Goal: Information Seeking & Learning: Learn about a topic

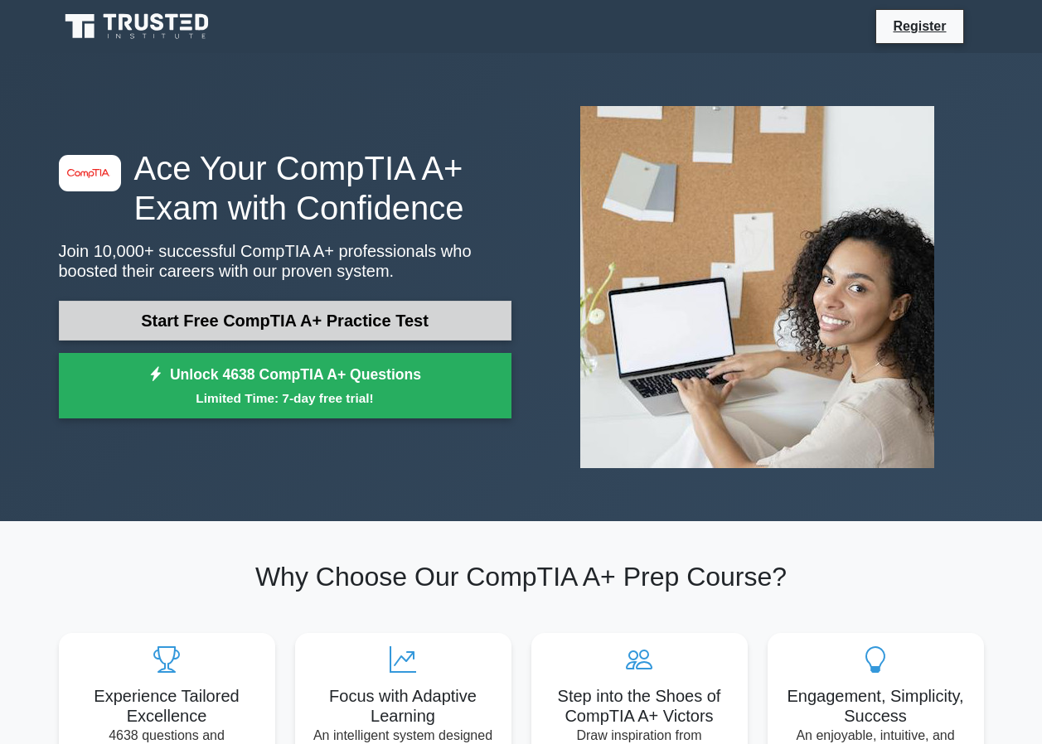
click at [414, 327] on link "Start Free CompTIA A+ Practice Test" at bounding box center [285, 321] width 453 height 40
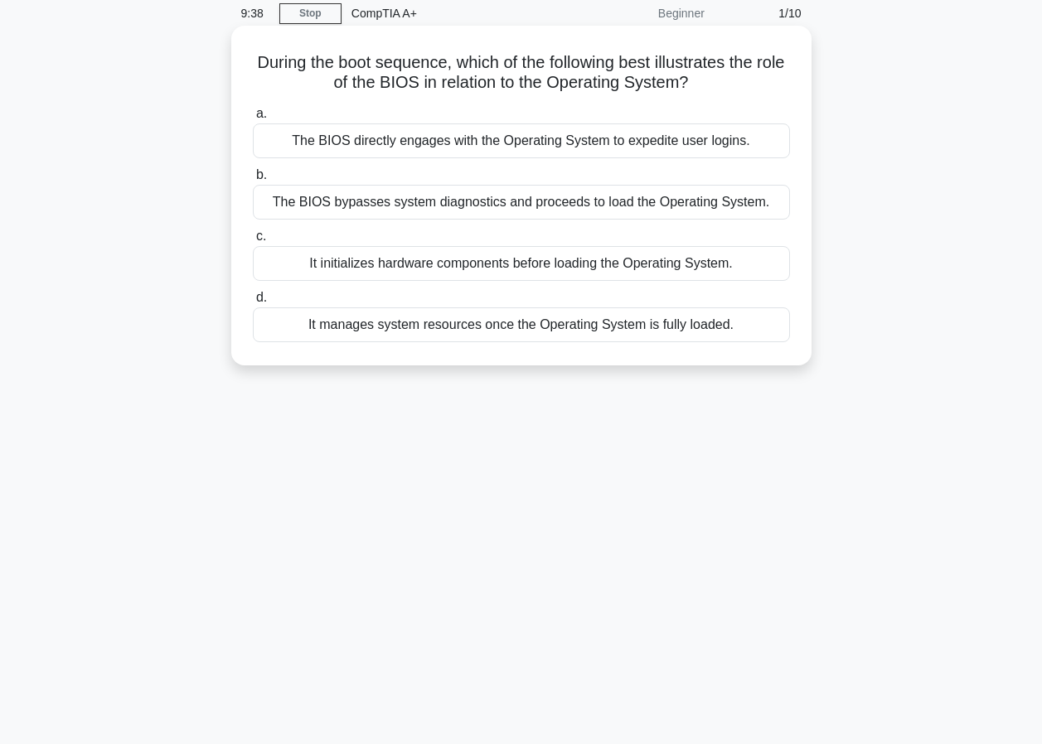
scroll to position [151, 0]
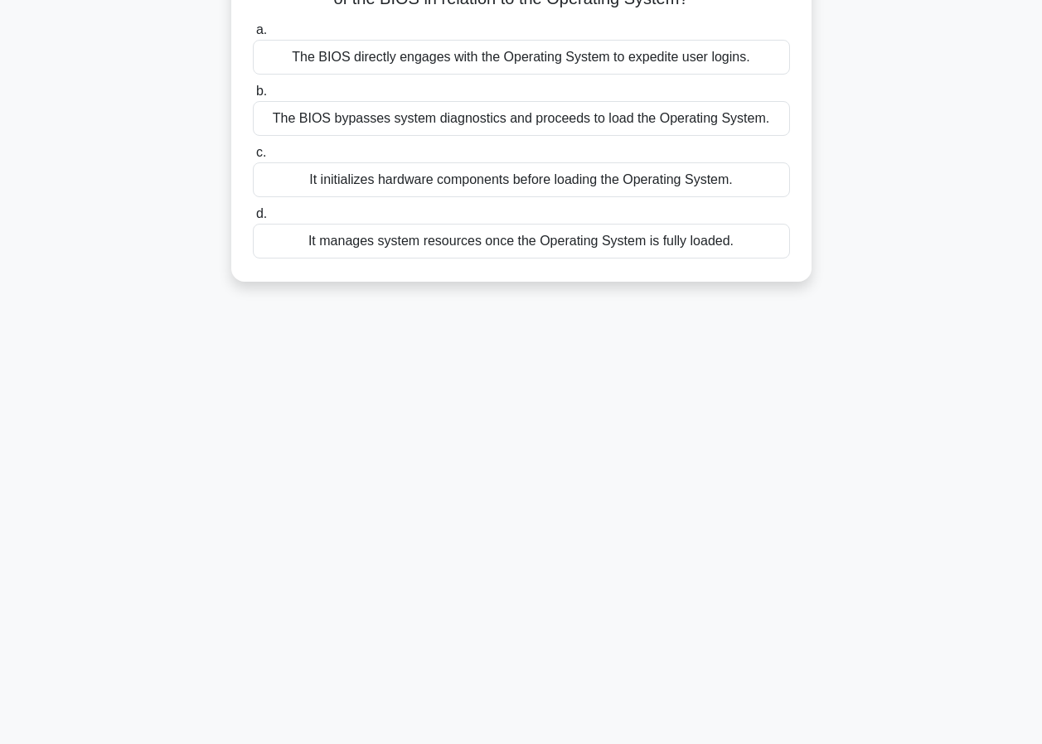
click at [346, 236] on div "It manages system resources once the Operating System is fully loaded." at bounding box center [521, 241] width 537 height 35
click at [253, 220] on input "d. It manages system resources once the Operating System is fully loaded." at bounding box center [253, 214] width 0 height 11
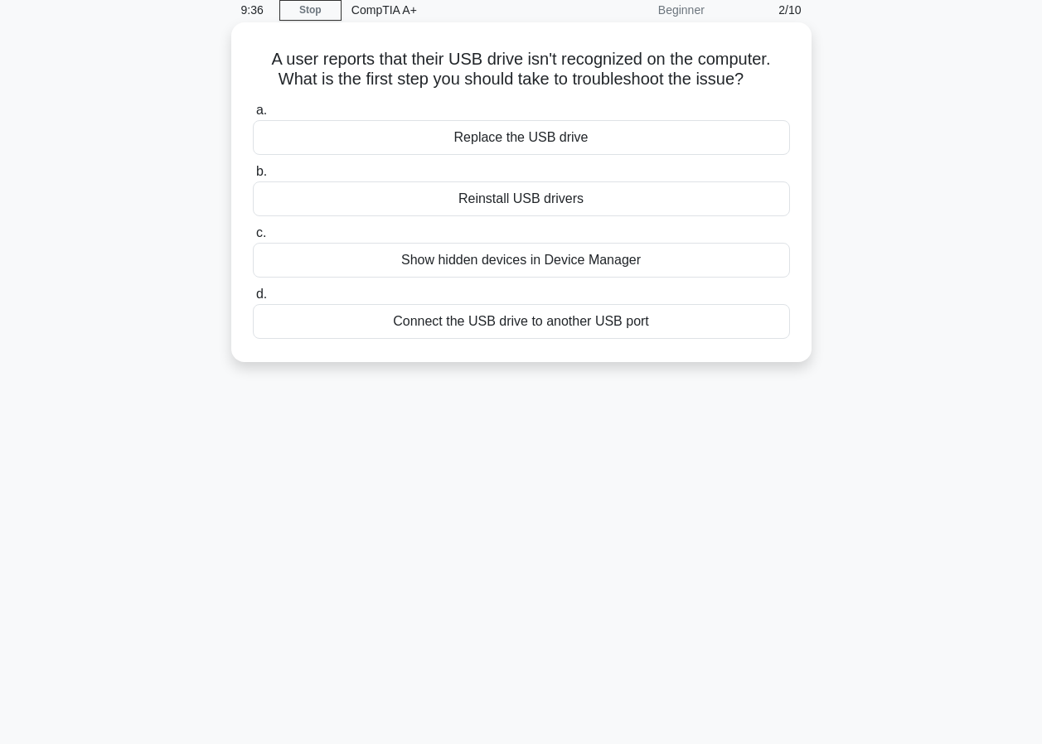
scroll to position [0, 0]
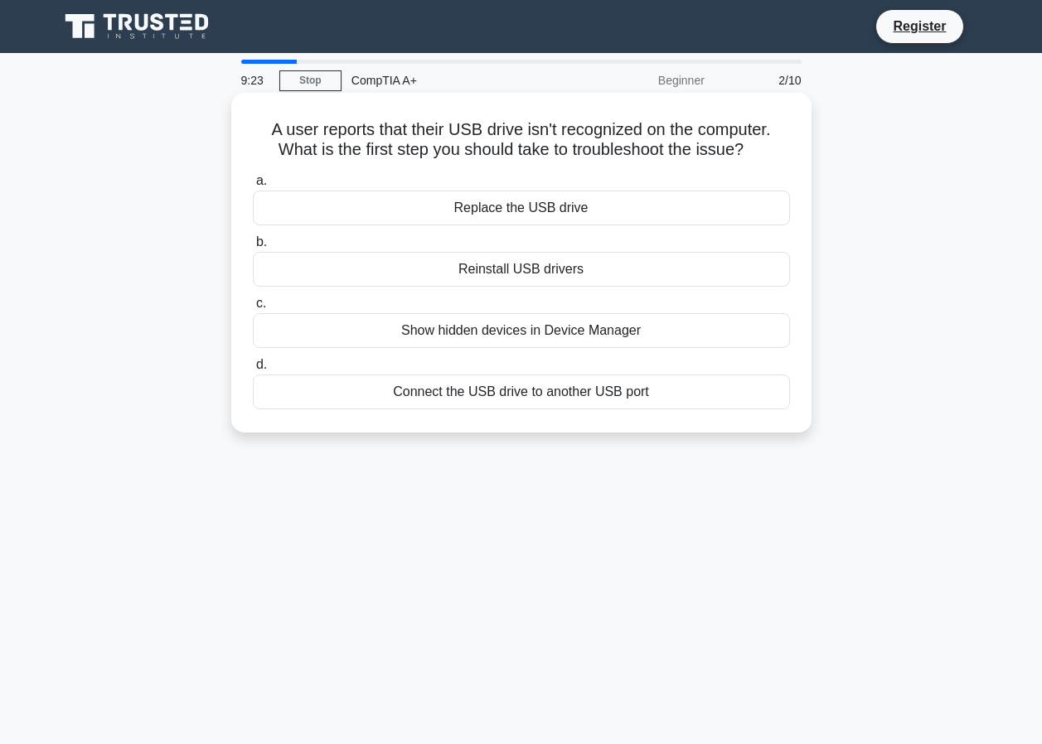
click at [426, 335] on div "Show hidden devices in Device Manager" at bounding box center [521, 330] width 537 height 35
click at [253, 309] on input "c. Show hidden devices in Device Manager" at bounding box center [253, 303] width 0 height 11
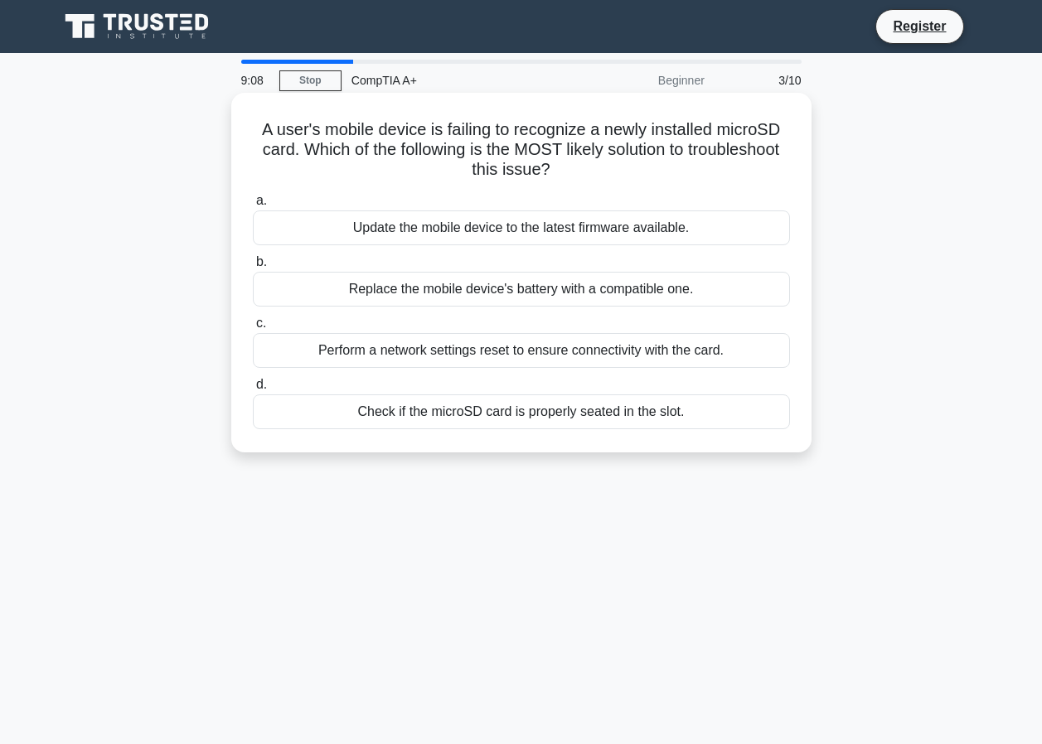
click at [426, 349] on div "Perform a network settings reset to ensure connectivity with the card." at bounding box center [521, 350] width 537 height 35
click at [253, 329] on input "c. Perform a network settings reset to ensure connectivity with the card." at bounding box center [253, 323] width 0 height 11
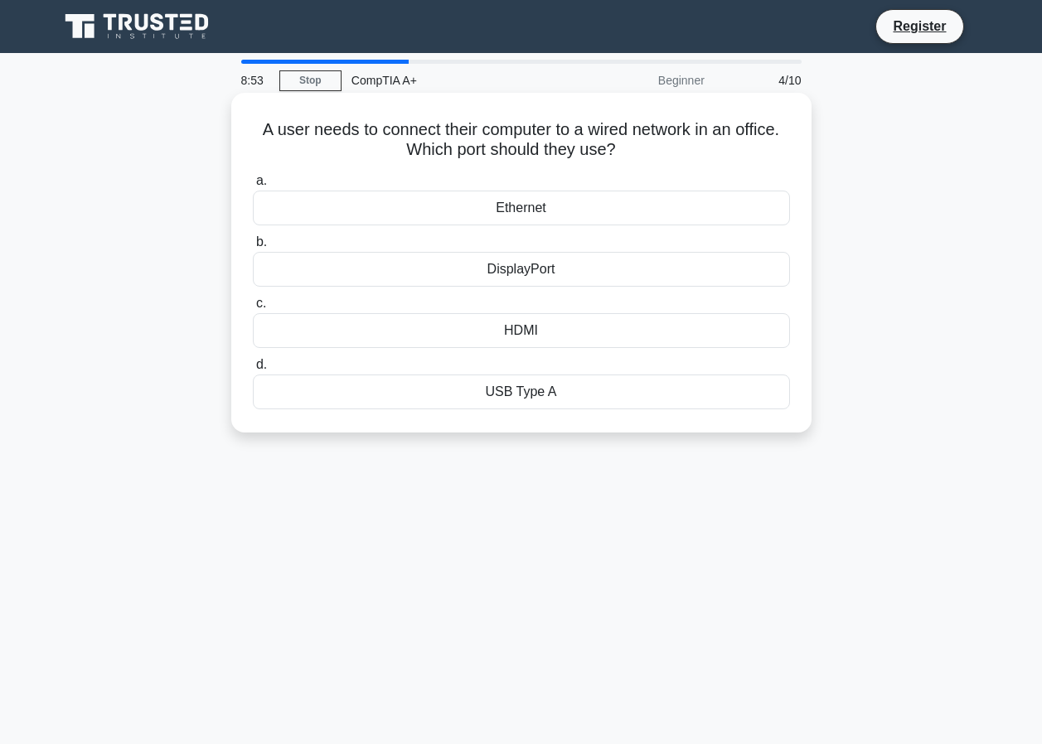
click at [521, 213] on div "Ethernet" at bounding box center [521, 208] width 537 height 35
click at [253, 187] on input "a. Ethernet" at bounding box center [253, 181] width 0 height 11
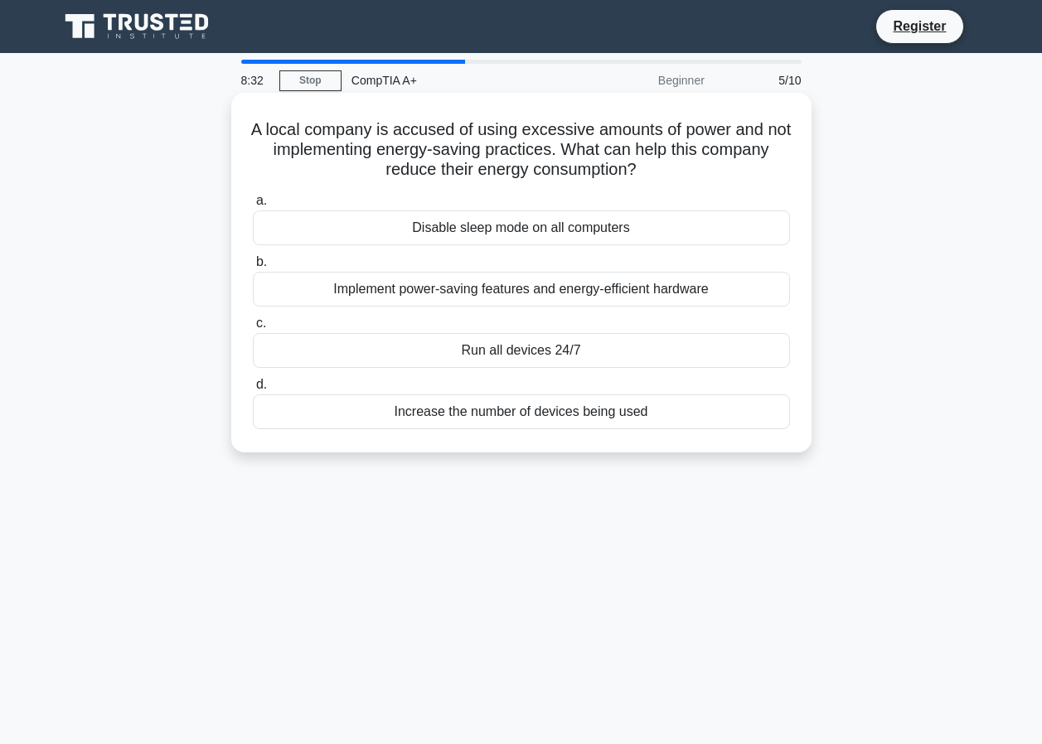
click at [422, 287] on div "Implement power-saving features and energy-efficient hardware" at bounding box center [521, 289] width 537 height 35
click at [253, 268] on input "b. Implement power-saving features and energy-efficient hardware" at bounding box center [253, 262] width 0 height 11
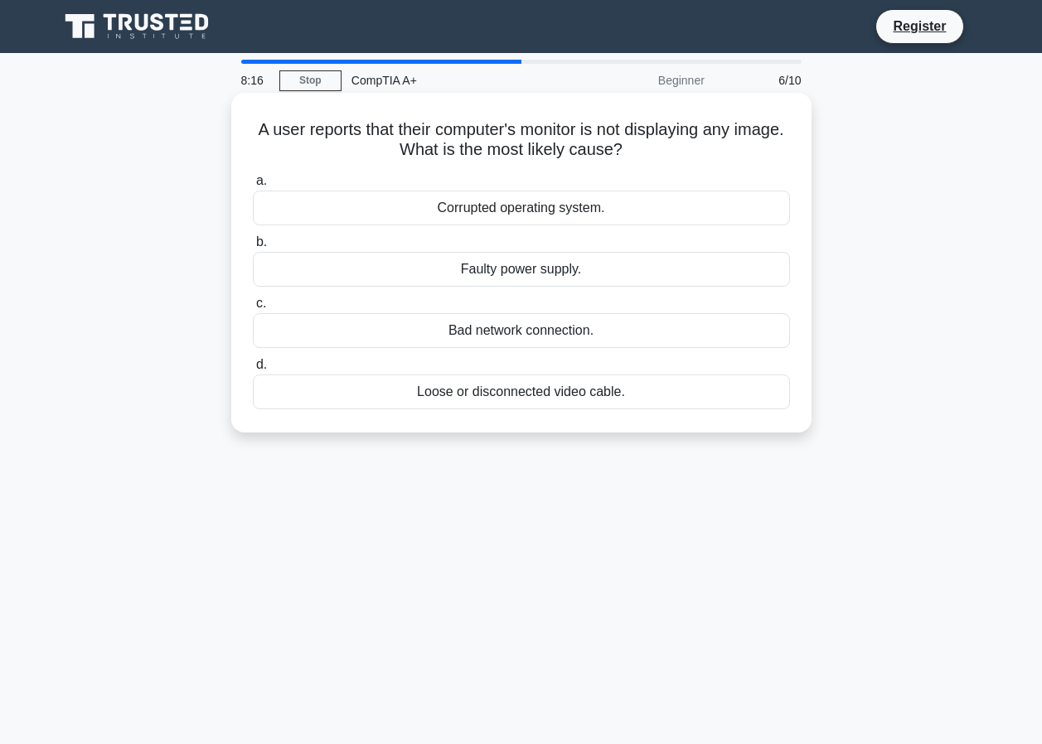
click at [463, 395] on div "Loose or disconnected video cable." at bounding box center [521, 392] width 537 height 35
click at [253, 371] on input "d. Loose or disconnected video cable." at bounding box center [253, 365] width 0 height 11
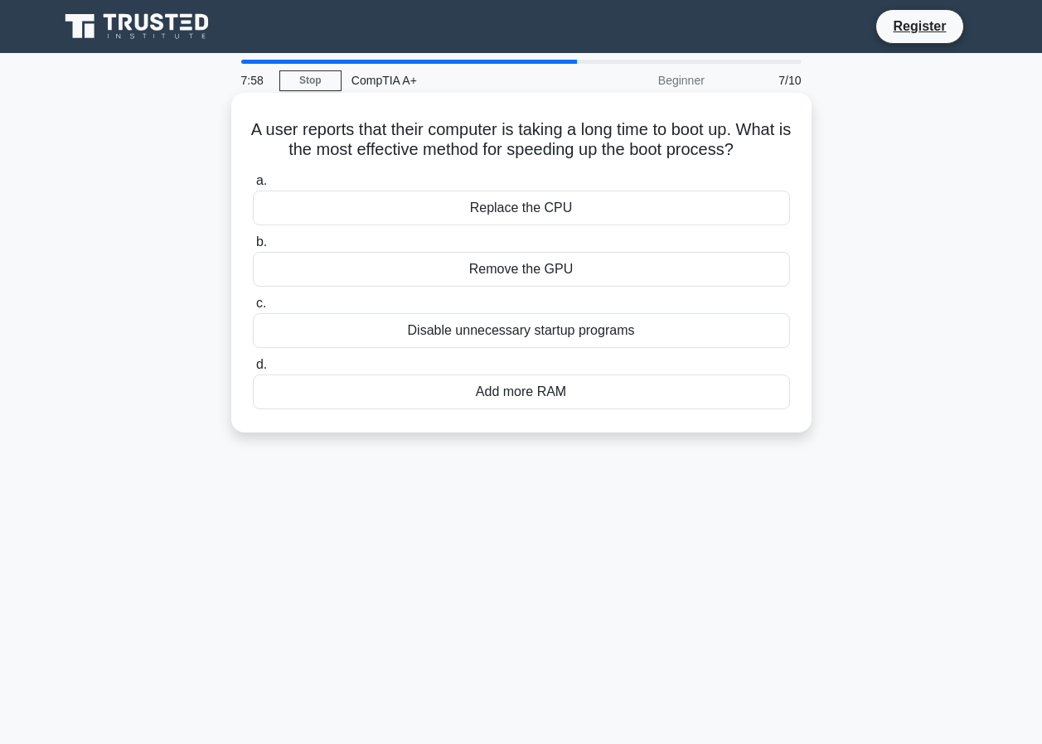
click at [502, 409] on div "Add more RAM" at bounding box center [521, 392] width 537 height 35
click at [253, 371] on input "d. Add more RAM" at bounding box center [253, 365] width 0 height 11
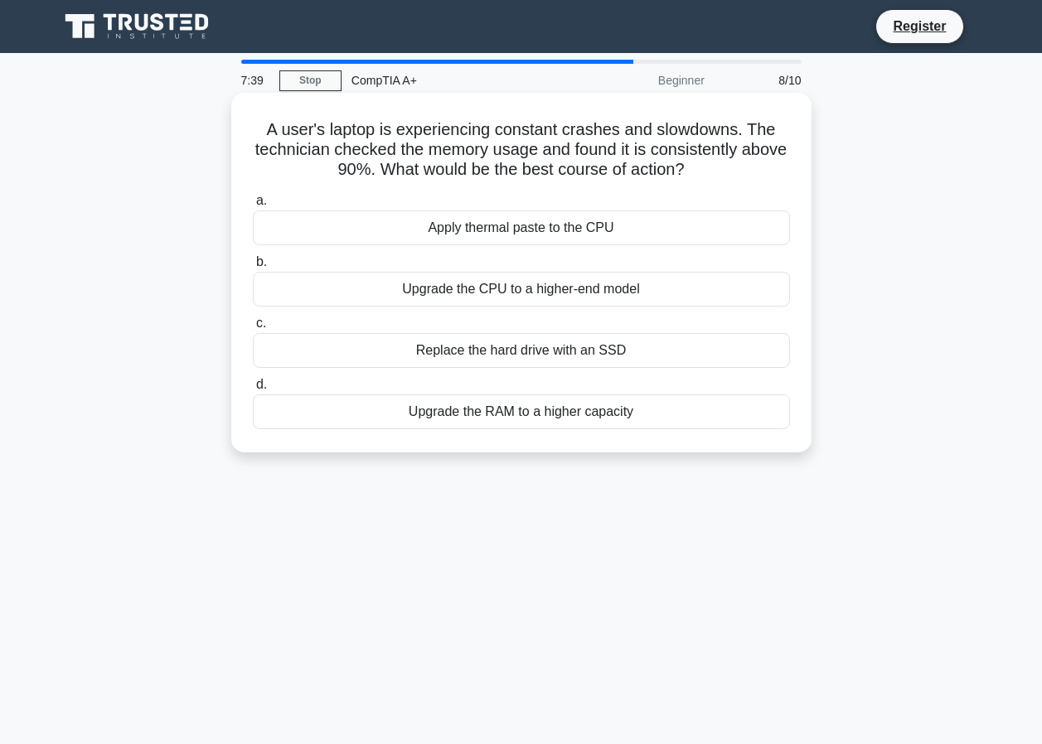
click at [511, 363] on div "Replace the hard drive with an SSD" at bounding box center [521, 350] width 537 height 35
click at [253, 329] on input "c. Replace the hard drive with an SSD" at bounding box center [253, 323] width 0 height 11
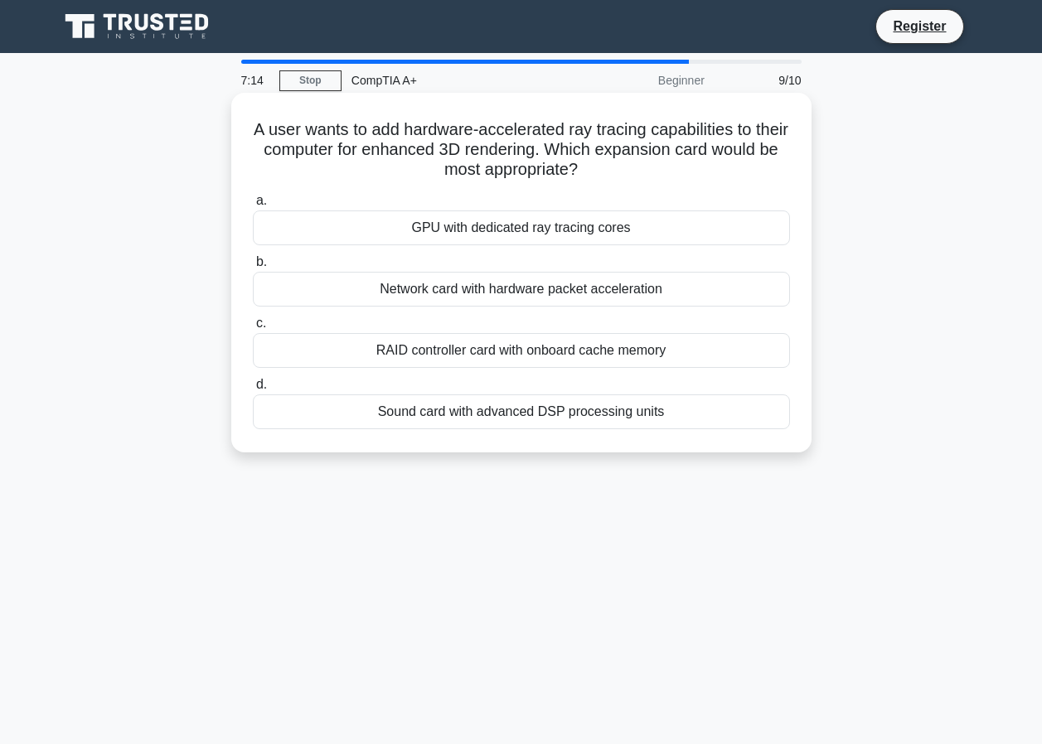
click at [537, 291] on div "Network card with hardware packet acceleration" at bounding box center [521, 289] width 537 height 35
click at [253, 268] on input "b. Network card with hardware packet acceleration" at bounding box center [253, 262] width 0 height 11
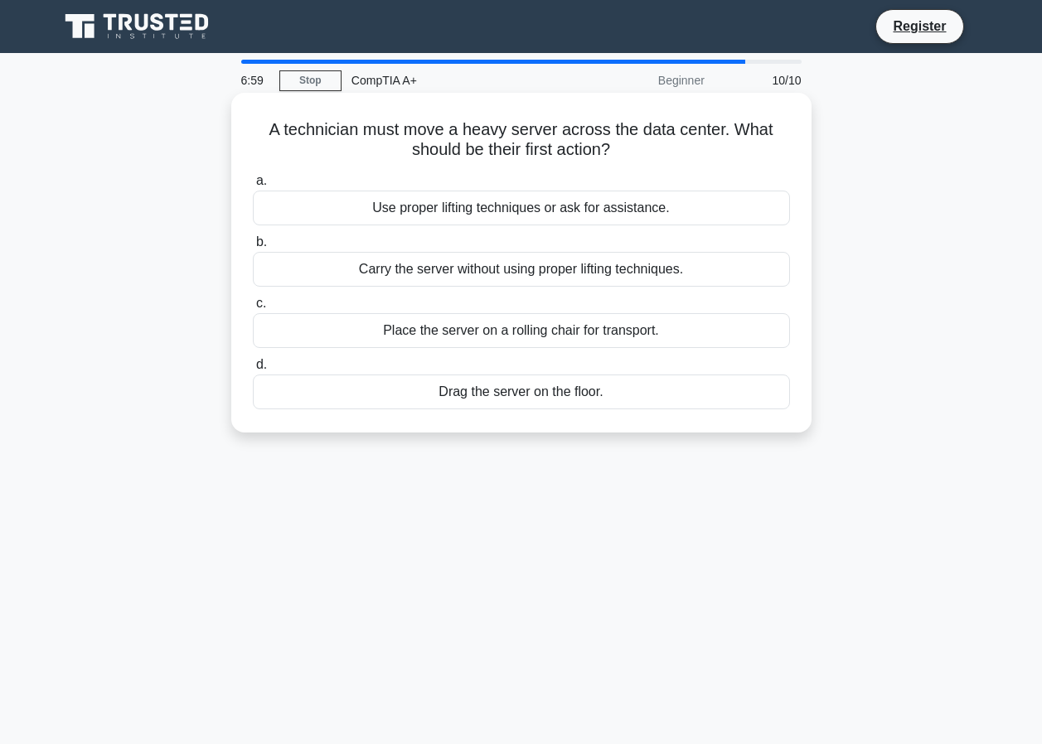
click at [563, 205] on div "Use proper lifting techniques or ask for assistance." at bounding box center [521, 208] width 537 height 35
click at [253, 187] on input "a. Use proper lifting techniques or ask for assistance." at bounding box center [253, 181] width 0 height 11
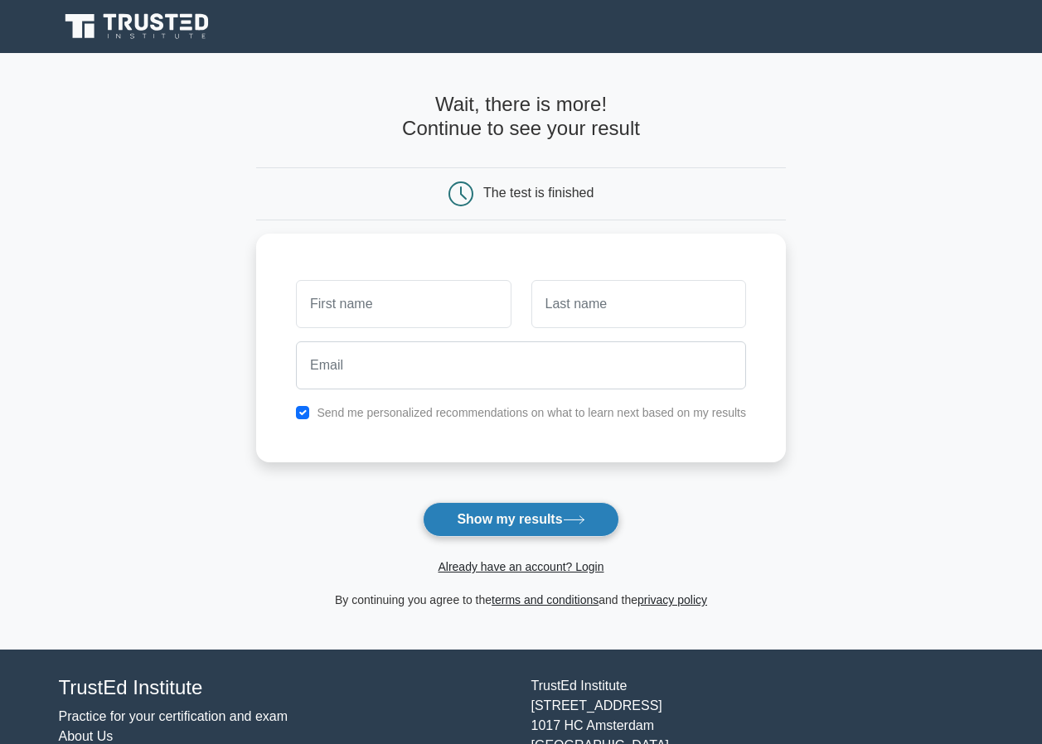
click at [539, 513] on button "Show my results" at bounding box center [521, 519] width 196 height 35
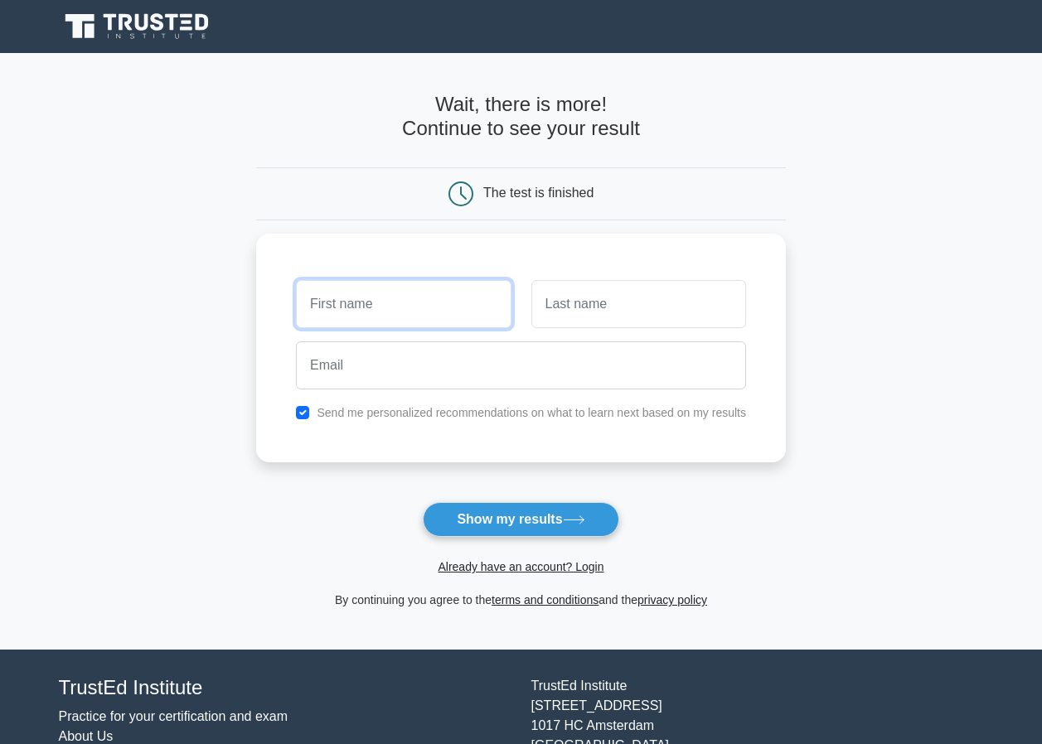
scroll to position [90, 0]
